Goal: Find specific fact: Find specific fact

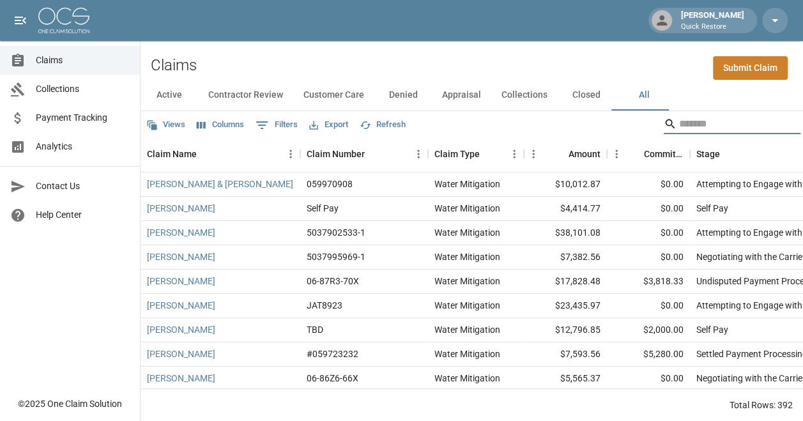
click at [566, 126] on input "Search" at bounding box center [730, 124] width 102 height 20
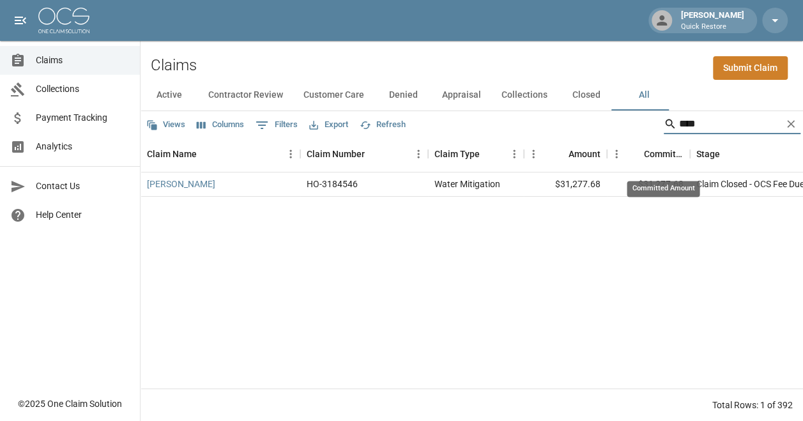
type input "****"
drag, startPoint x: 688, startPoint y: 184, endPoint x: 628, endPoint y: 185, distance: 60.7
click at [566, 185] on div "Committed Amount" at bounding box center [663, 189] width 73 height 16
copy div "Committed Amou"
drag, startPoint x: 684, startPoint y: 185, endPoint x: 630, endPoint y: 184, distance: 53.7
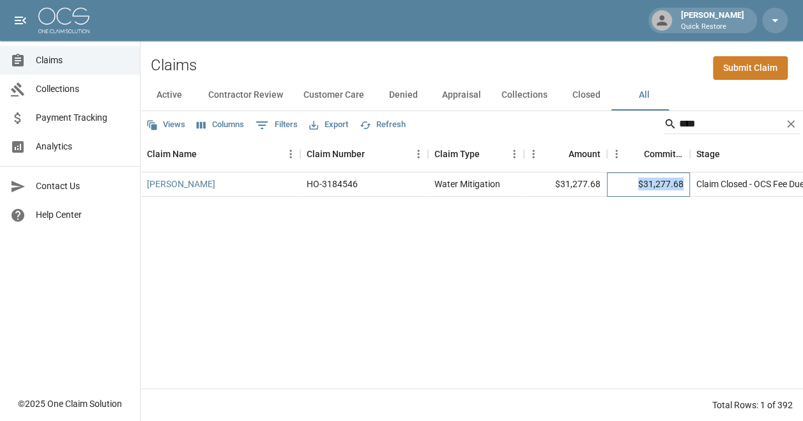
click at [566, 184] on div "$31,277.68" at bounding box center [648, 185] width 83 height 24
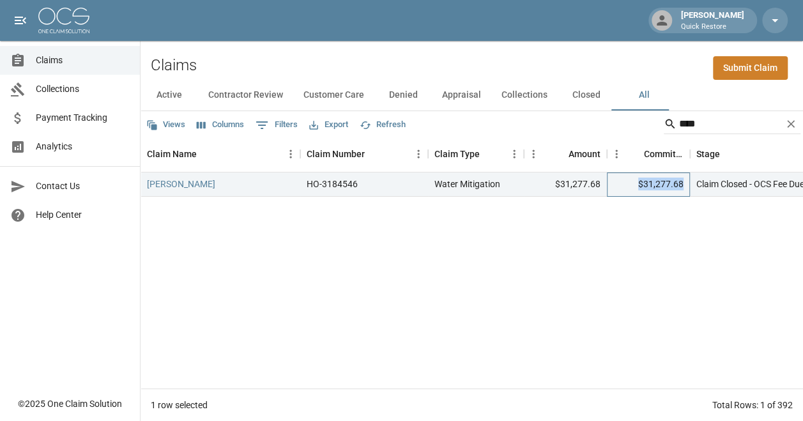
copy div "$31,277.68"
